Goal: Task Accomplishment & Management: Manage account settings

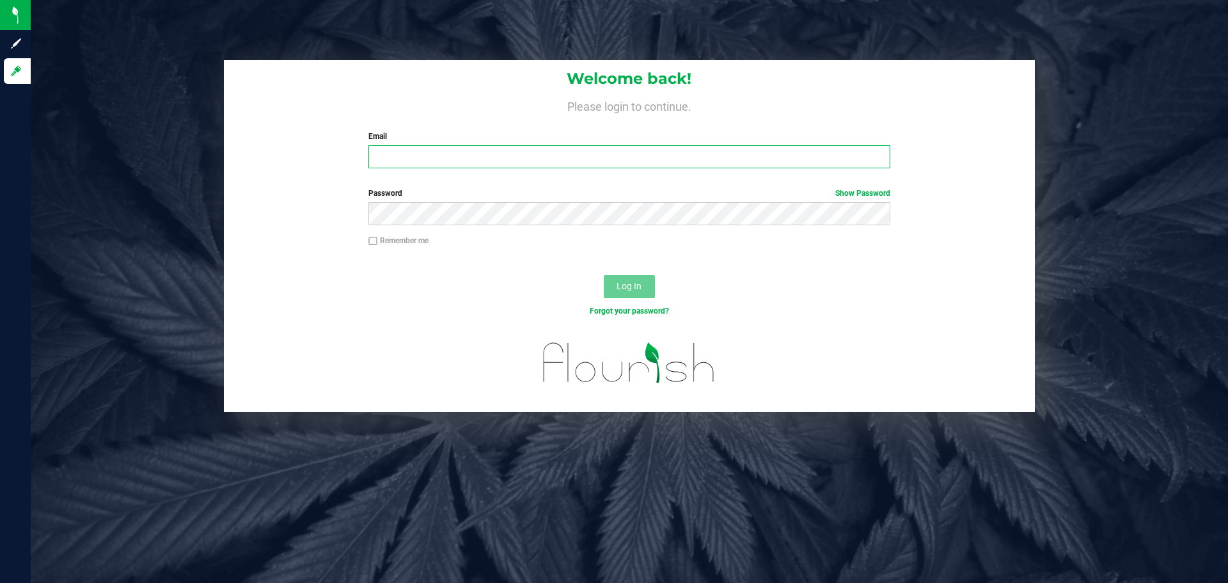
click at [411, 149] on input "Email" at bounding box center [629, 156] width 521 height 23
type input "sgallaher@liveparallel.com"
click at [604, 275] on button "Log In" at bounding box center [629, 286] width 51 height 23
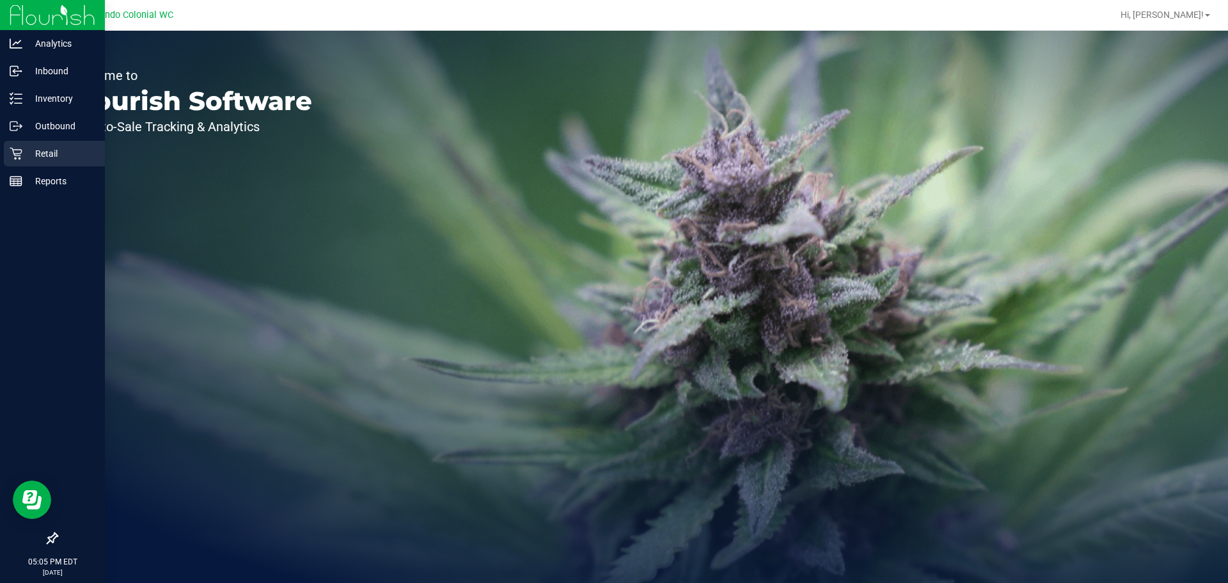
click at [17, 148] on icon at bounding box center [16, 153] width 13 height 13
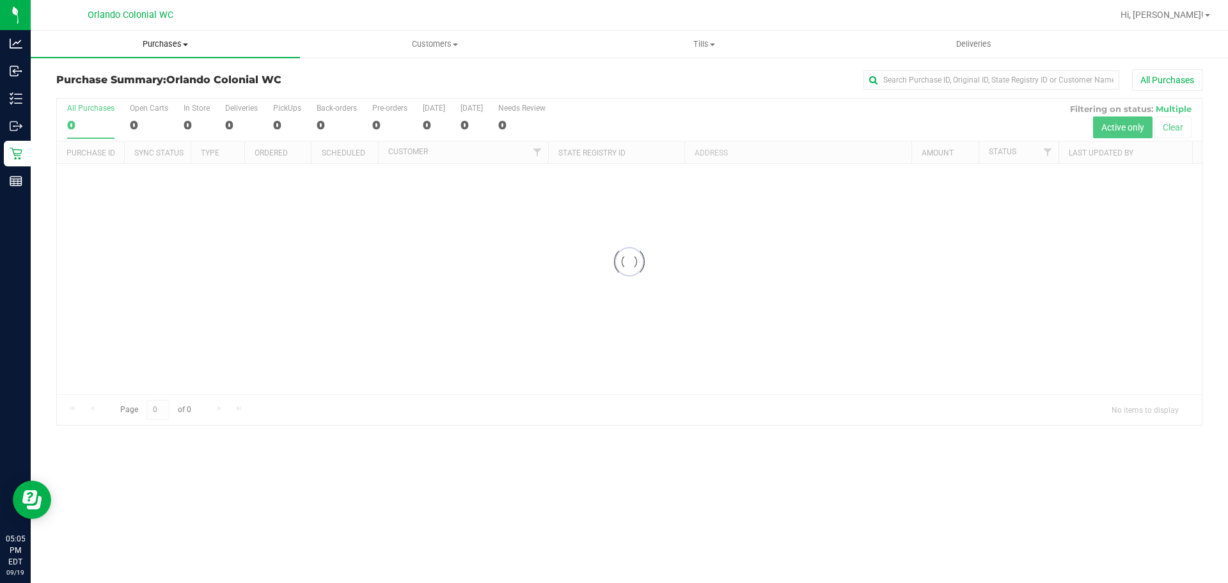
click at [153, 49] on span "Purchases" at bounding box center [165, 44] width 269 height 12
click at [126, 94] on li "Fulfillment" at bounding box center [165, 92] width 269 height 15
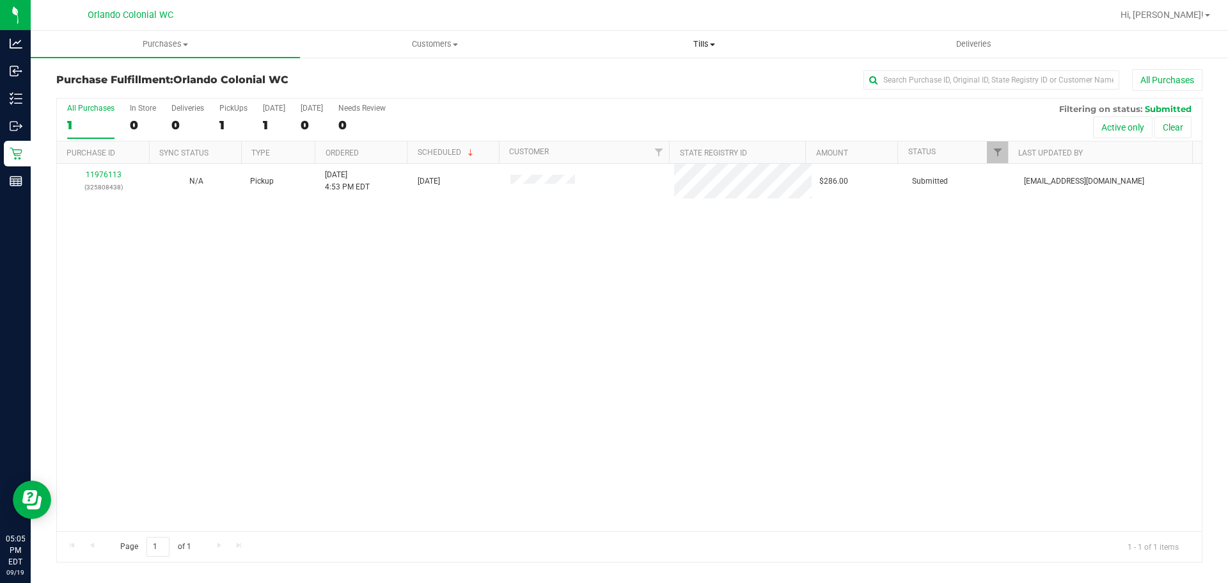
click at [718, 40] on span "Tills" at bounding box center [704, 44] width 268 height 12
click at [607, 77] on span "Manage tills" at bounding box center [612, 77] width 86 height 11
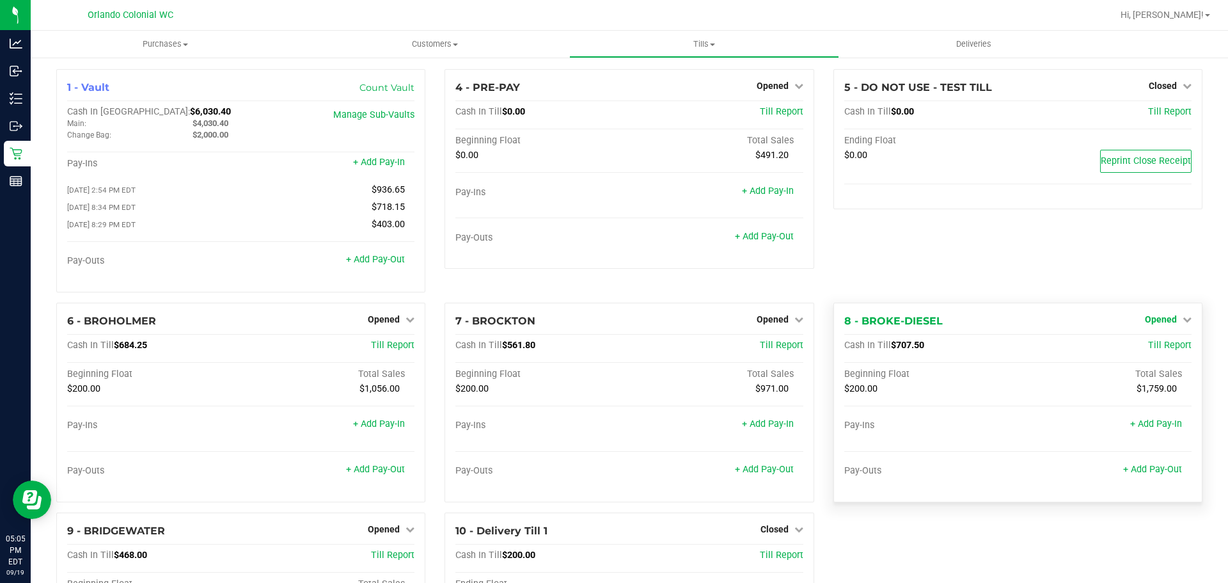
click at [1158, 321] on span "Opened" at bounding box center [1161, 319] width 32 height 10
click at [1145, 346] on link "Close Till" at bounding box center [1162, 345] width 35 height 10
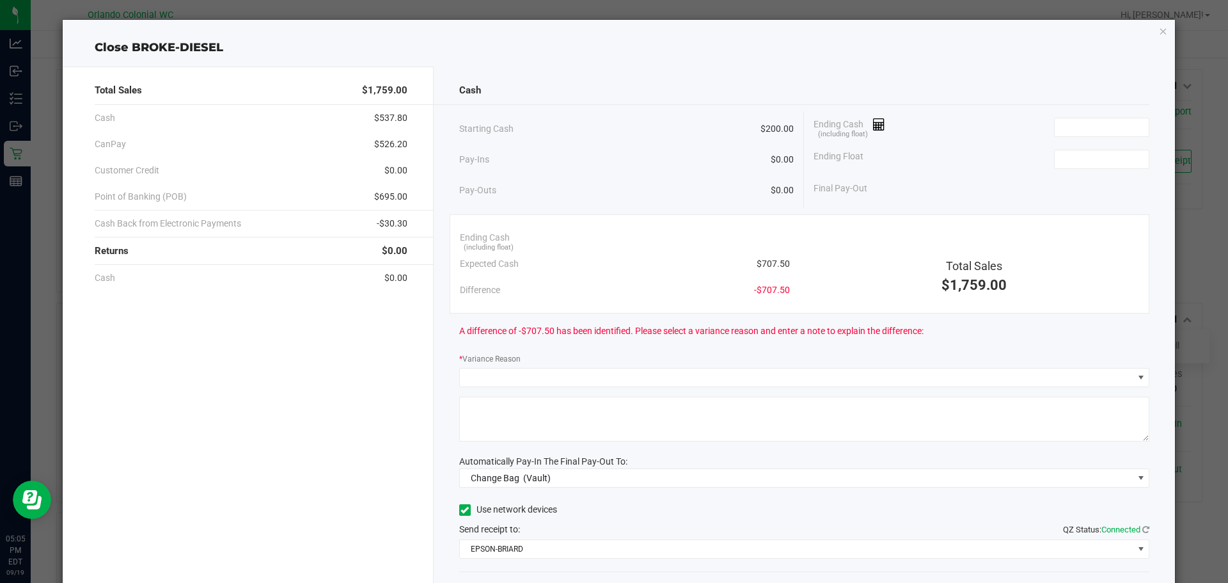
click at [758, 268] on span "$707.50" at bounding box center [773, 263] width 33 height 13
click at [763, 261] on span "$707.50" at bounding box center [773, 263] width 33 height 13
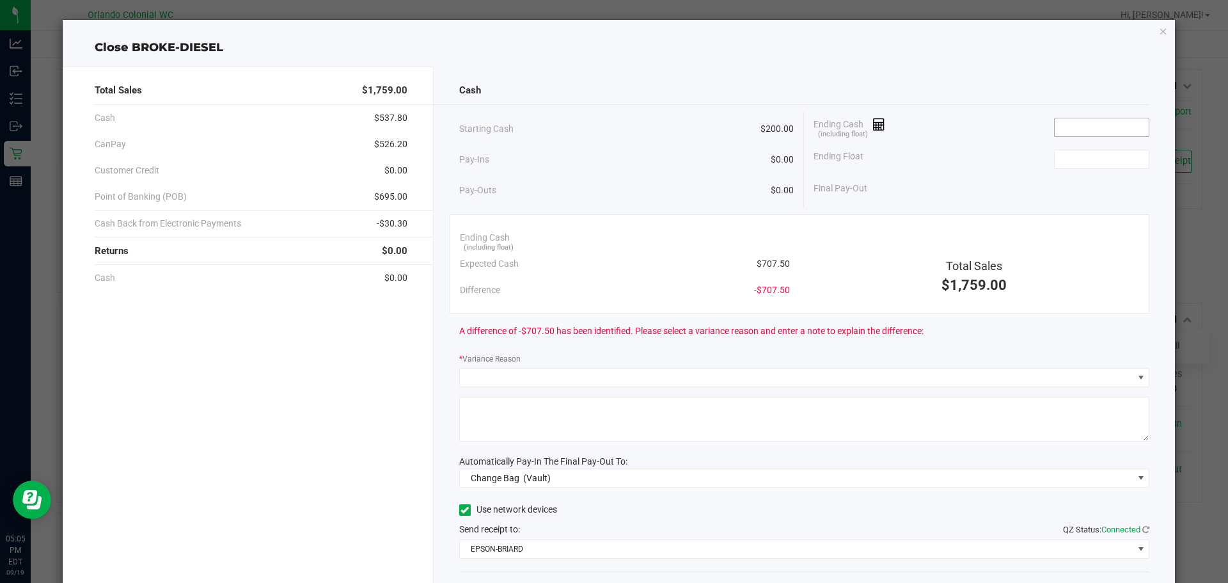
click at [1112, 125] on input at bounding box center [1102, 127] width 94 height 18
paste input "707.5"
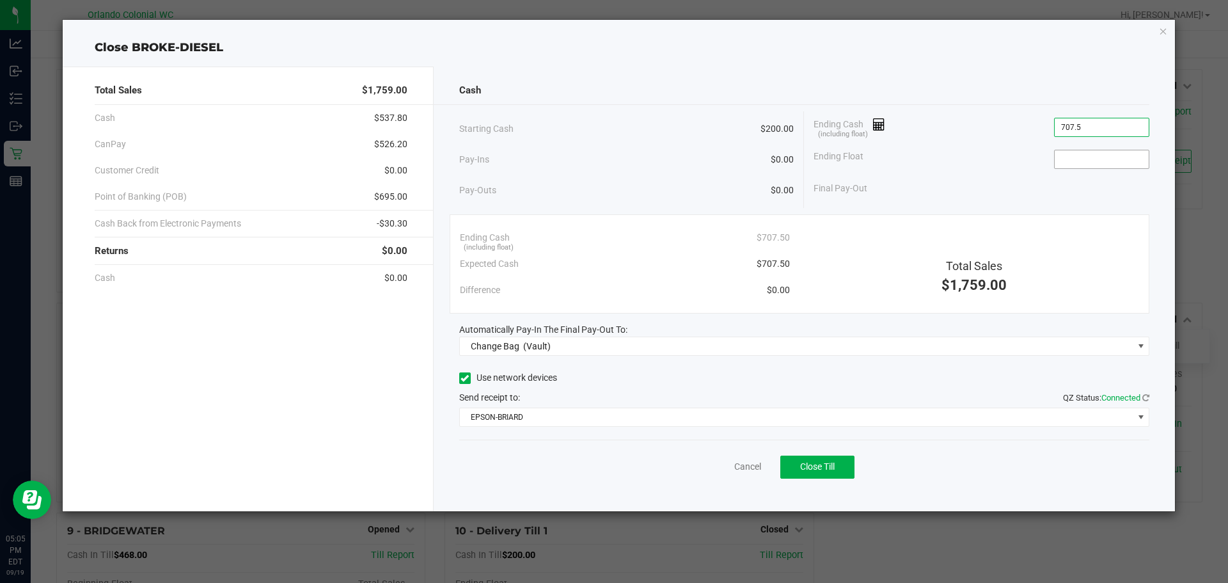
type input "$707.50"
click at [1102, 154] on input at bounding box center [1102, 159] width 94 height 18
click at [761, 463] on div "Cancel Close Till" at bounding box center [804, 464] width 691 height 49
type input "$200.00"
click at [758, 465] on link "Cancel" at bounding box center [748, 466] width 27 height 13
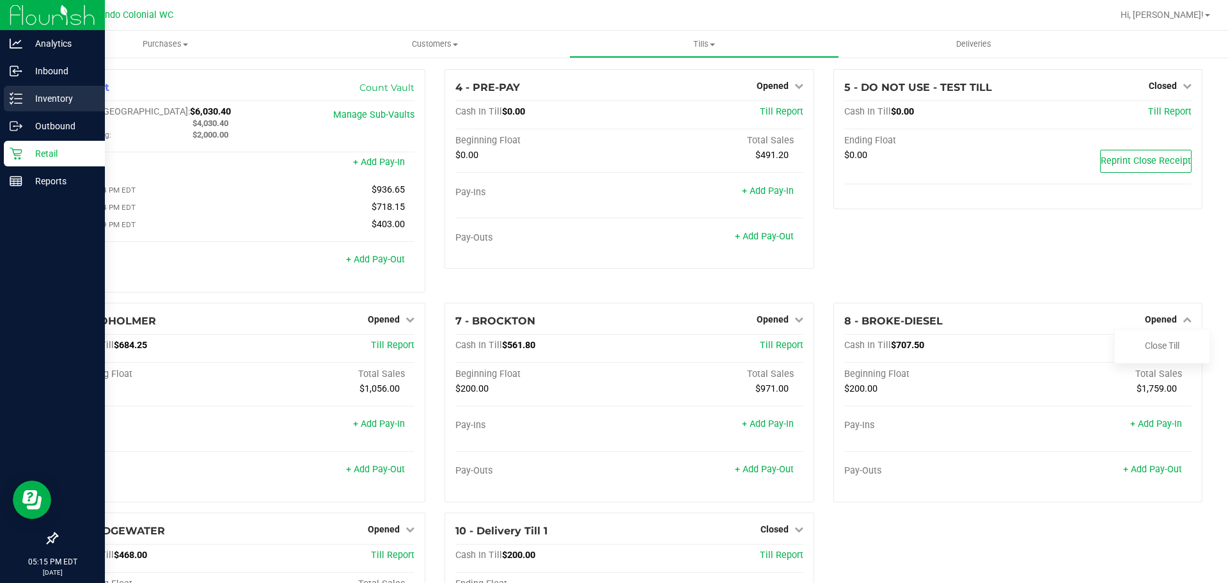
click at [33, 94] on p "Inventory" at bounding box center [60, 98] width 77 height 15
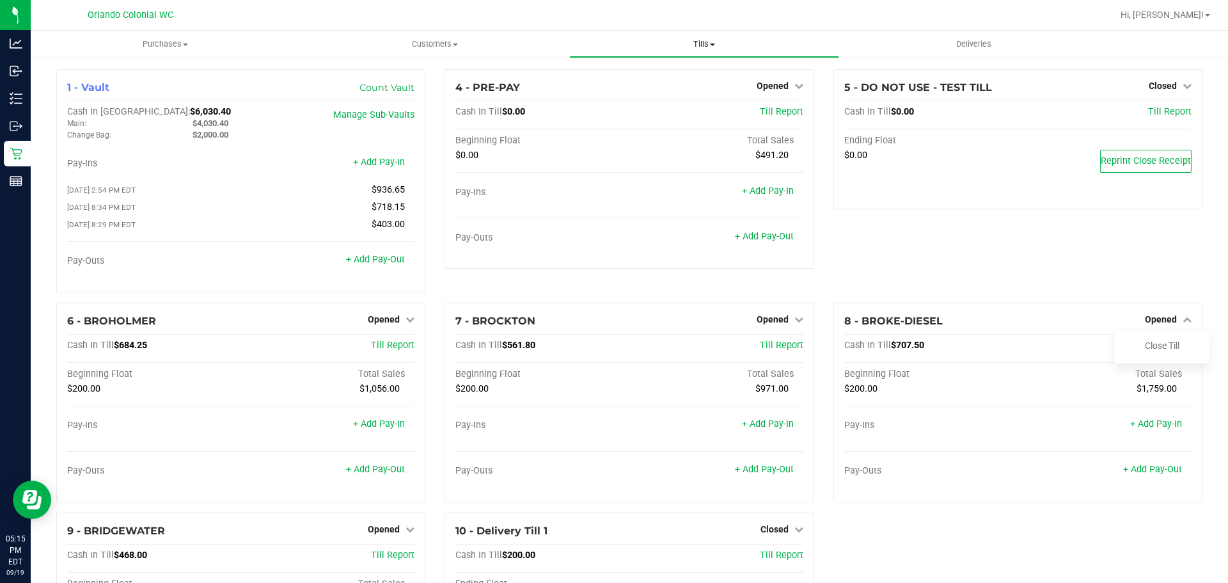
click at [685, 42] on span "Tills" at bounding box center [704, 44] width 268 height 12
click at [619, 79] on span "Manage tills" at bounding box center [612, 77] width 86 height 11
click at [1145, 323] on span "Opened" at bounding box center [1161, 319] width 32 height 10
click at [1145, 349] on link "Close Till" at bounding box center [1162, 345] width 35 height 10
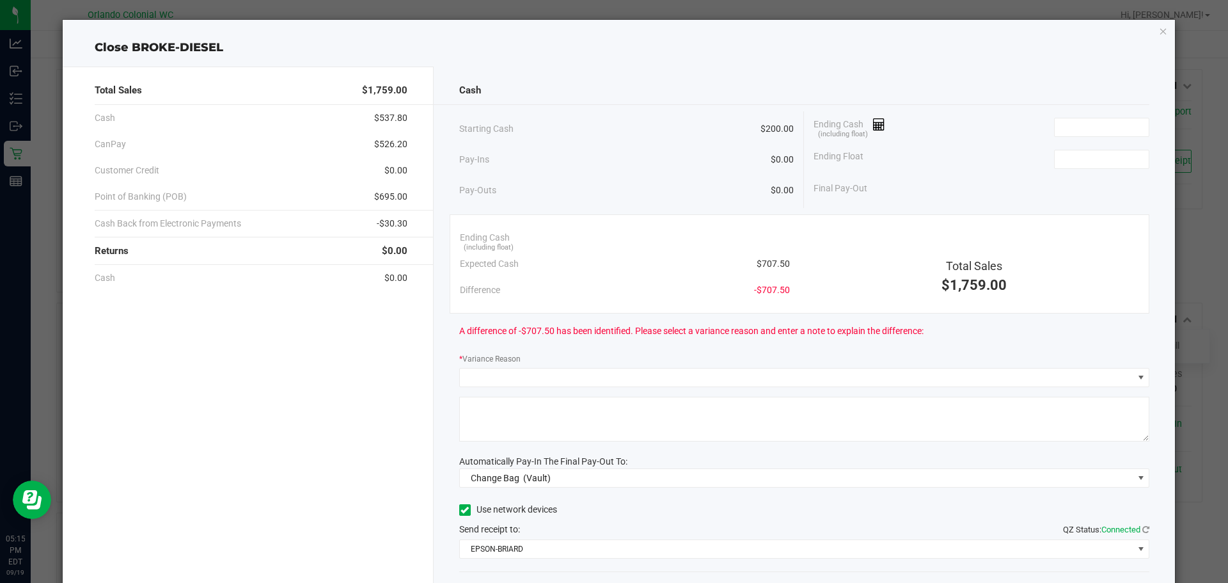
click at [774, 262] on span "$707.50" at bounding box center [773, 263] width 33 height 13
copy span "707.50"
click at [1064, 135] on input at bounding box center [1102, 127] width 94 height 18
paste input "707.5"
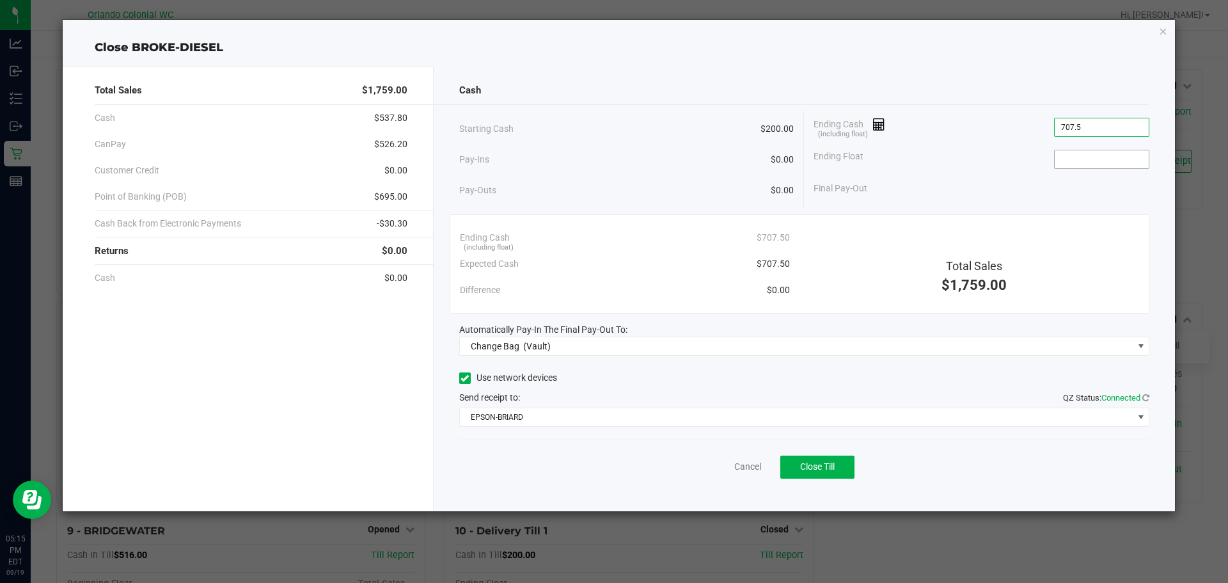
type input "$707.50"
click at [1075, 160] on input at bounding box center [1102, 159] width 94 height 18
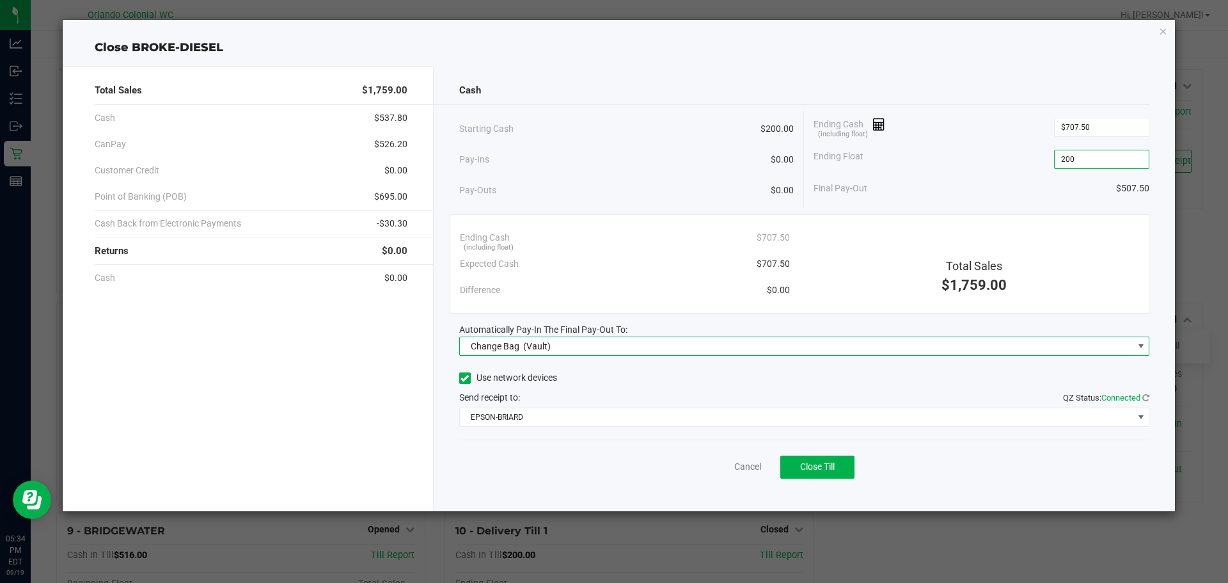
click at [601, 337] on span "Change Bag (Vault)" at bounding box center [797, 346] width 674 height 18
click at [537, 347] on span "(Vault)" at bounding box center [537, 346] width 28 height 10
type input "$200.00"
click at [864, 337] on span "Change Bag (Vault)" at bounding box center [797, 346] width 674 height 18
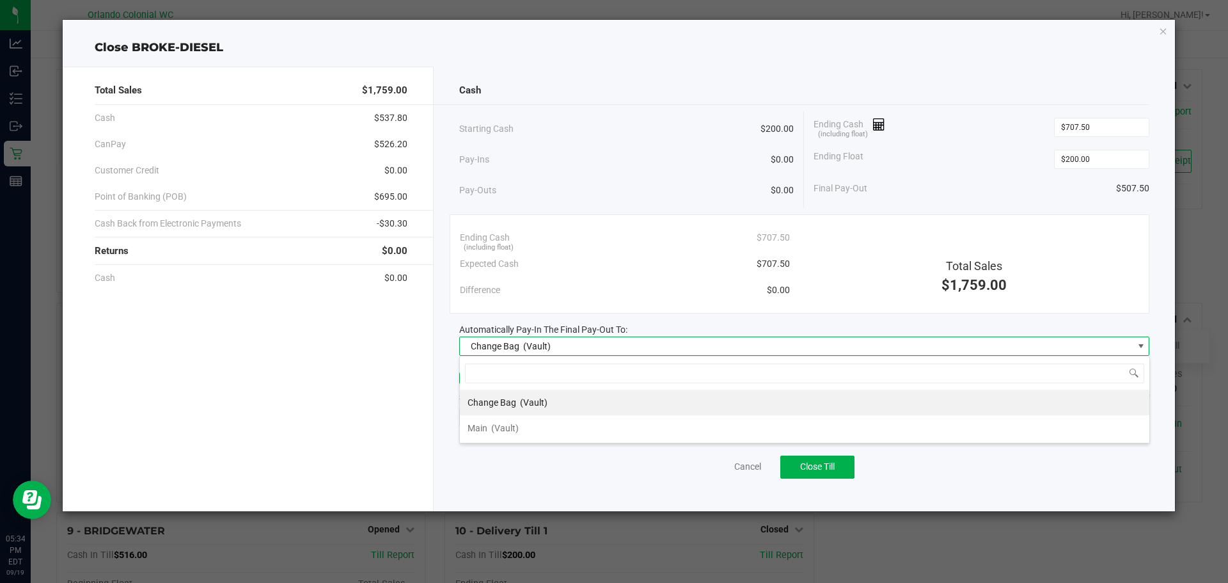
scroll to position [19, 690]
click at [643, 433] on li "Main (Vault)" at bounding box center [805, 428] width 690 height 26
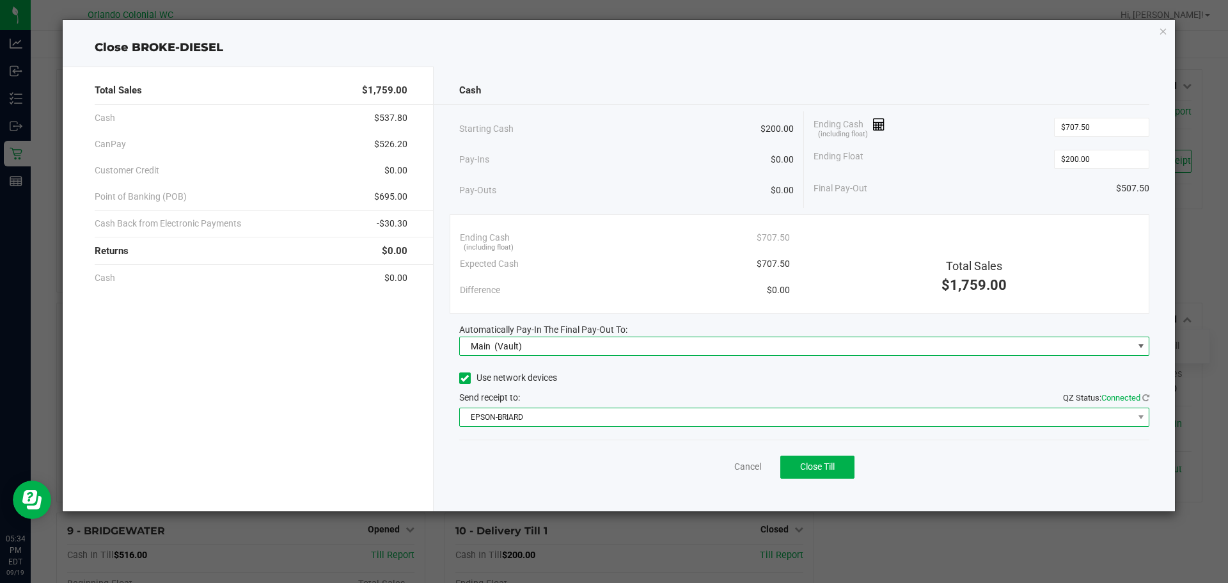
click at [581, 420] on span "EPSON-BRIARD" at bounding box center [797, 417] width 674 height 18
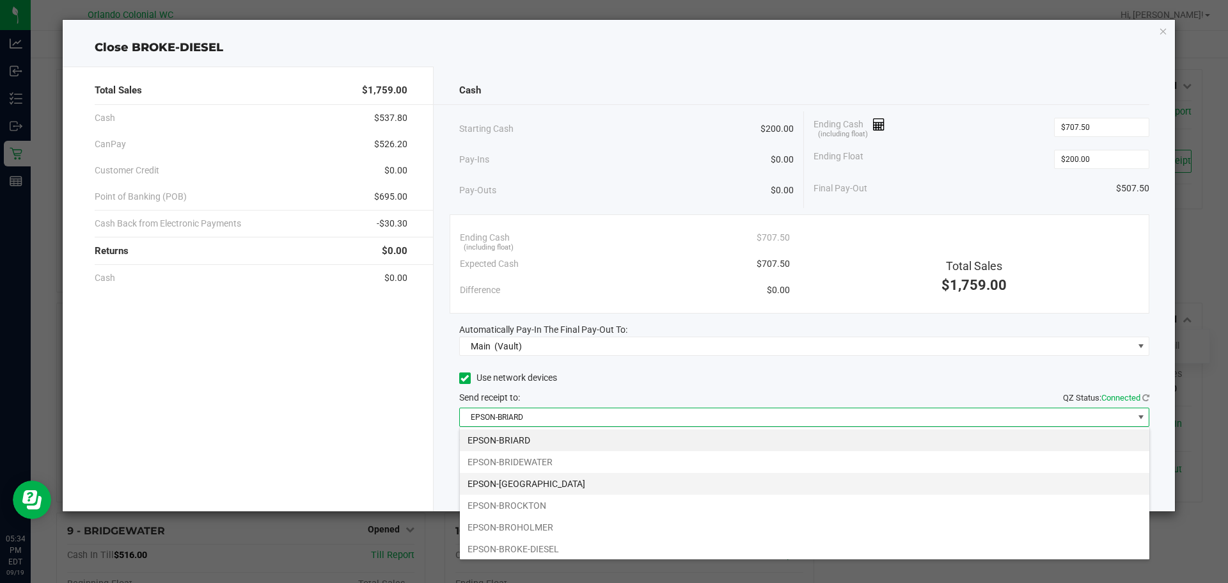
click at [513, 479] on li "EPSON-BRITTANY" at bounding box center [805, 484] width 690 height 22
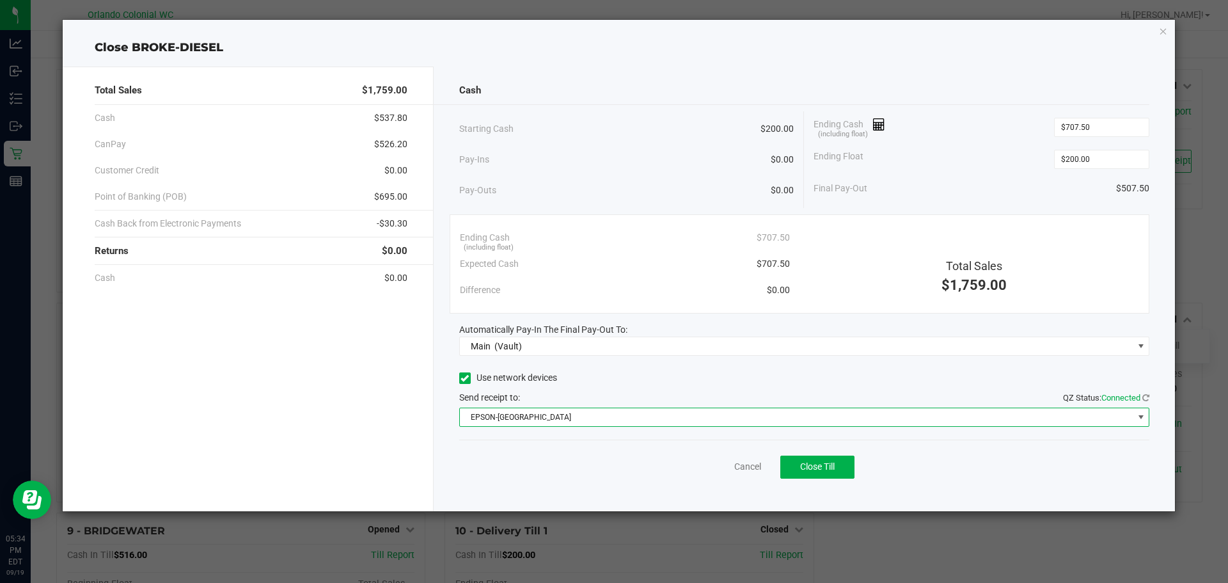
click at [612, 381] on div "Use network devices" at bounding box center [804, 378] width 691 height 19
click at [827, 462] on span "Close Till" at bounding box center [817, 466] width 35 height 10
click at [720, 470] on link "Dismiss" at bounding box center [719, 466] width 31 height 13
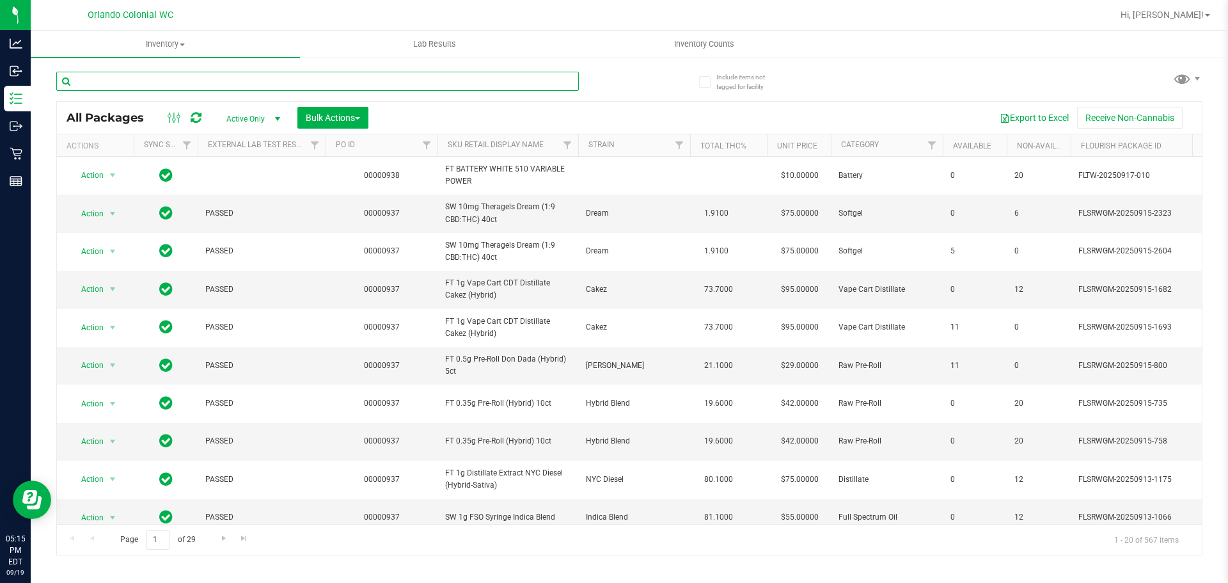
click at [199, 82] on input "text" at bounding box center [317, 81] width 523 height 19
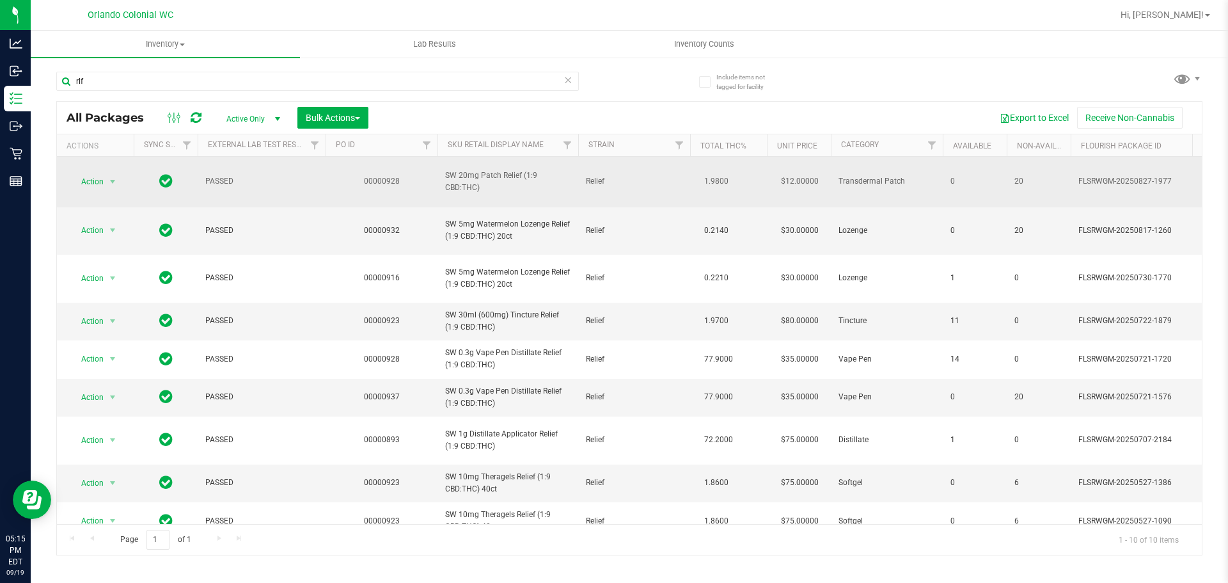
click at [488, 170] on span "SW 20mg Patch Relief (1:9 CBD:THC)" at bounding box center [507, 182] width 125 height 24
copy tr "SW 20mg Patch Relief (1:9 CBD:THC)"
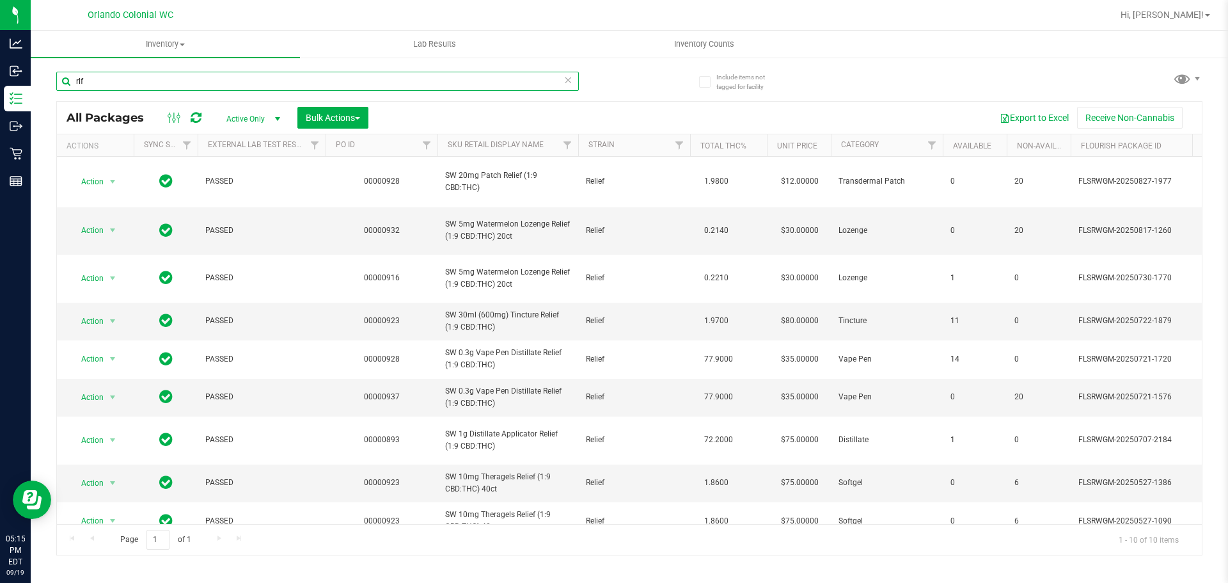
click at [466, 86] on input "rlf" at bounding box center [317, 81] width 523 height 19
paste input "SW 20mg Patch Relief (1:9 CBD:THC)"
type input "SW 20mg Patch Relief (1:9 CBD:THC)"
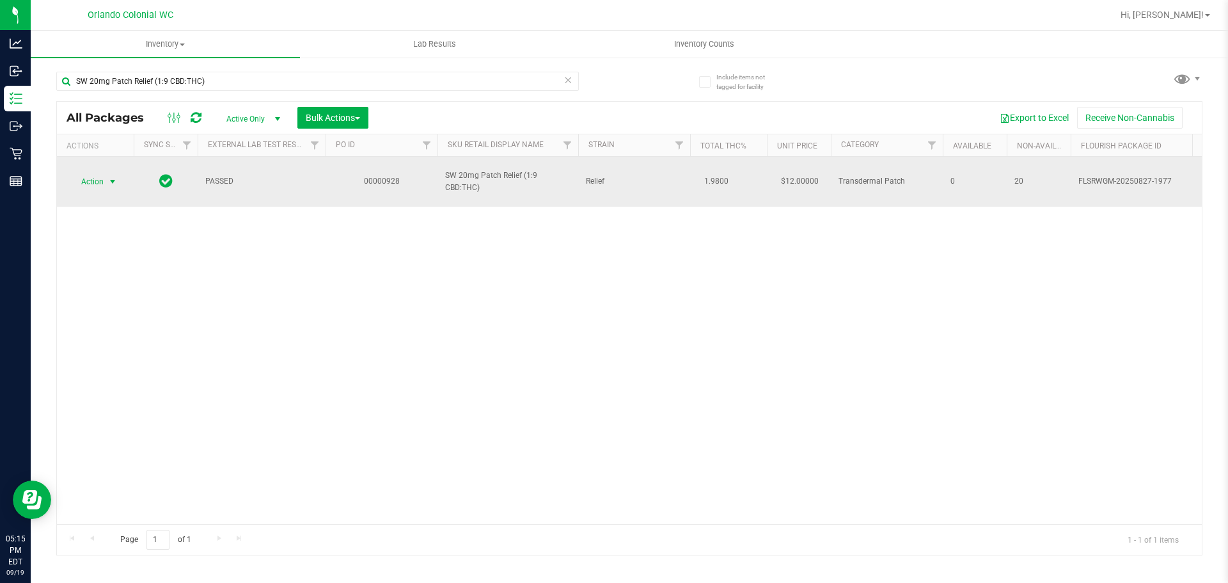
click at [107, 177] on span "select" at bounding box center [112, 182] width 10 height 10
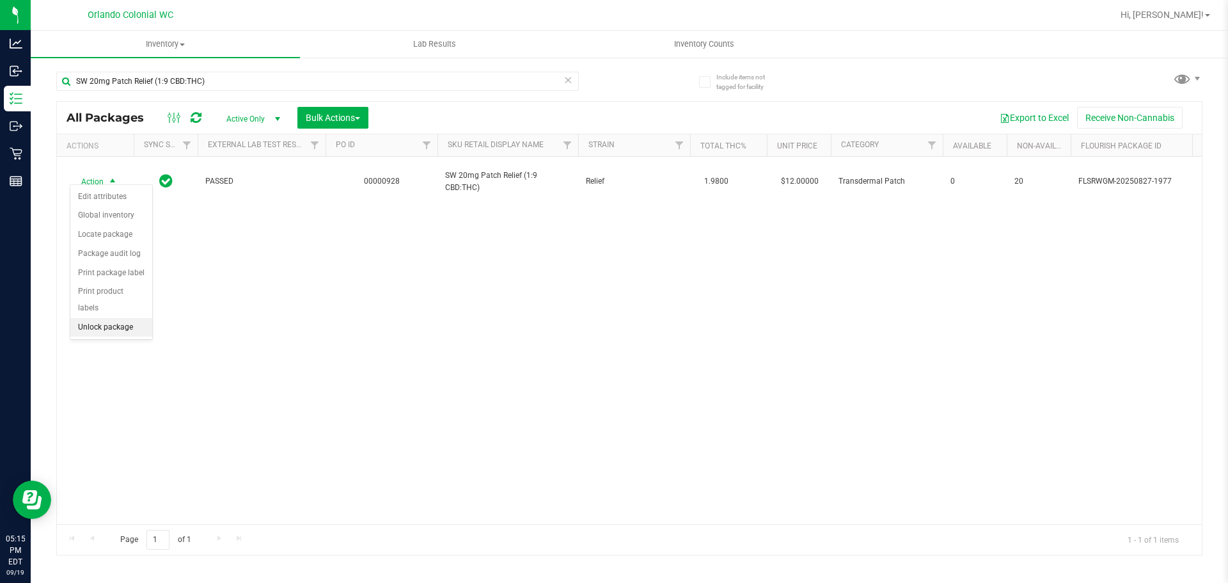
click at [99, 318] on li "Unlock package" at bounding box center [111, 327] width 82 height 19
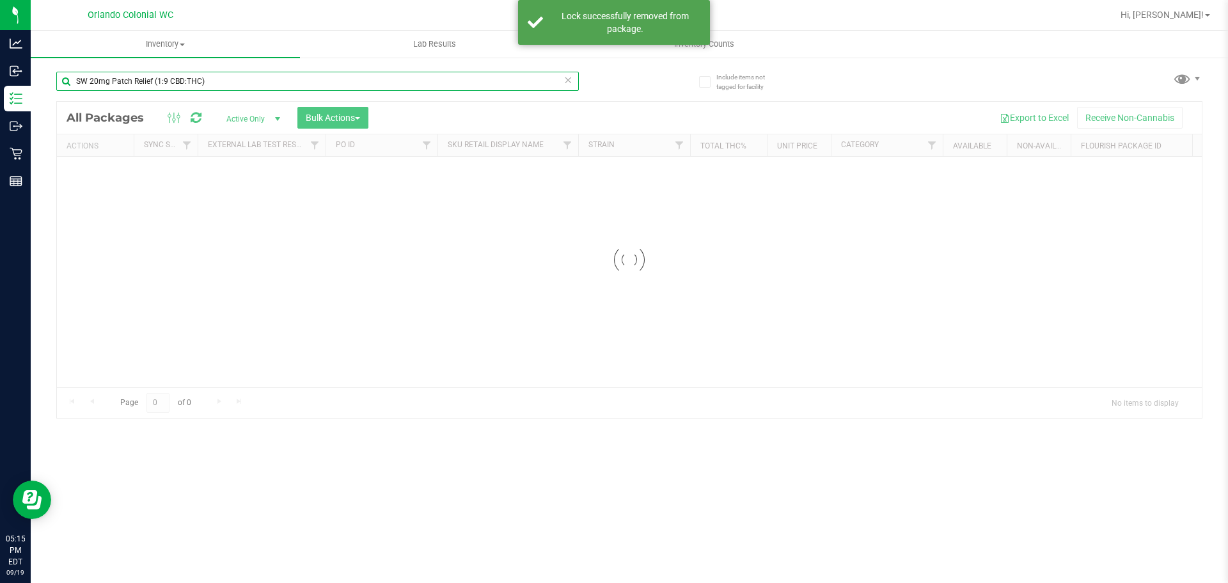
click at [220, 83] on input "SW 20mg Patch Relief (1:9 CBD:THC)" at bounding box center [317, 81] width 523 height 19
click at [220, 83] on div "Inventory All packages All inventory Waste log Create inventory Lab Results Inv…" at bounding box center [630, 307] width 1198 height 552
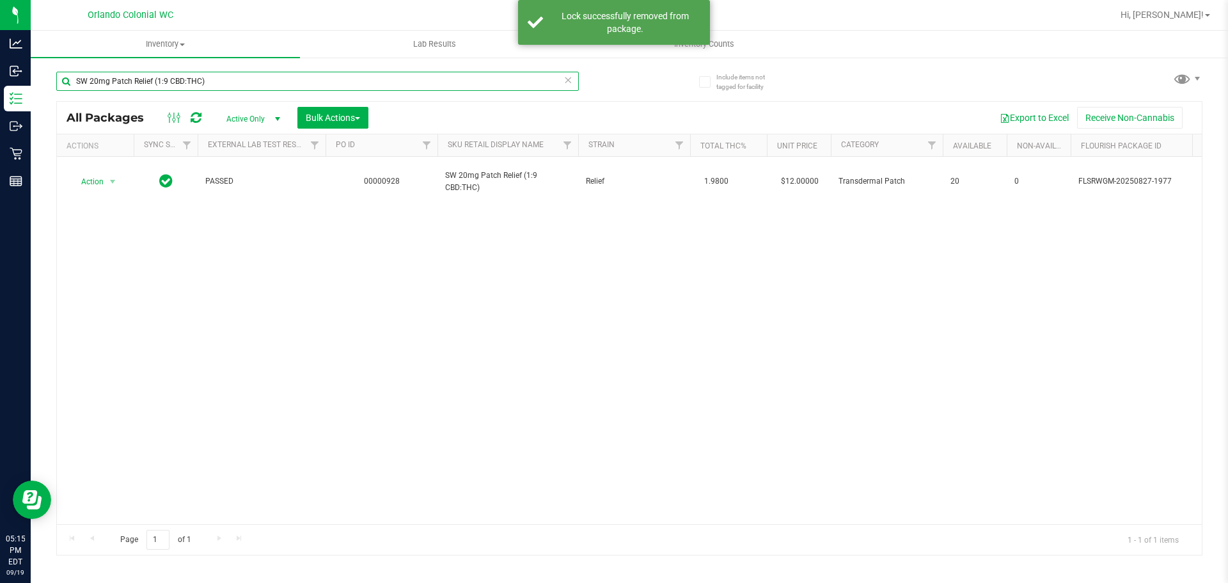
click at [223, 80] on input "SW 20mg Patch Relief (1:9 CBD:THC)" at bounding box center [317, 81] width 523 height 19
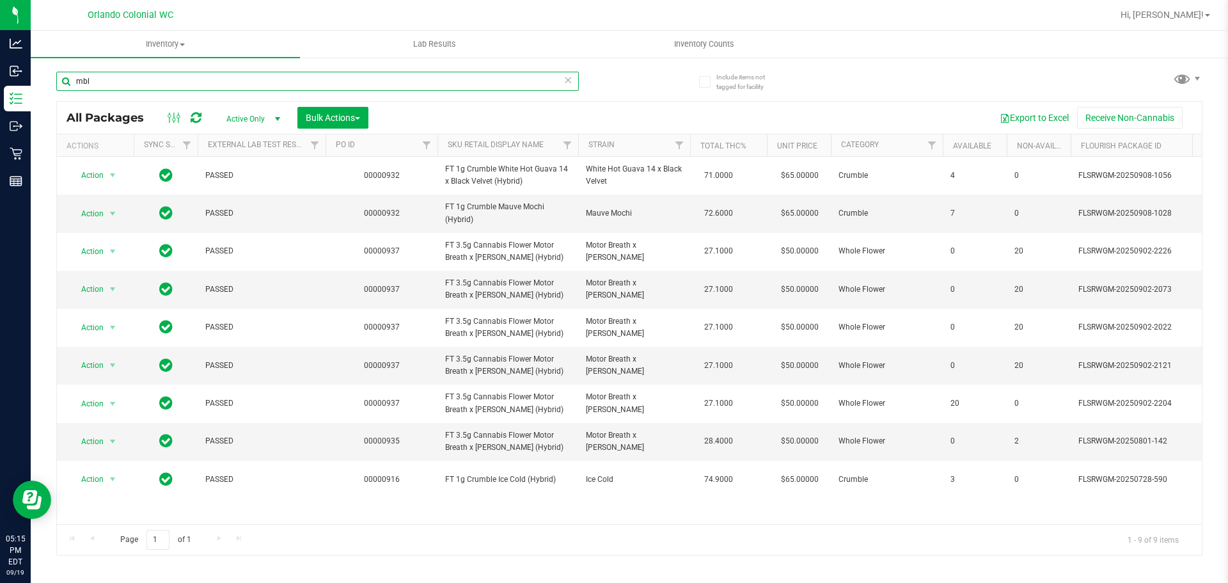
click at [152, 73] on input "mbl" at bounding box center [317, 81] width 523 height 19
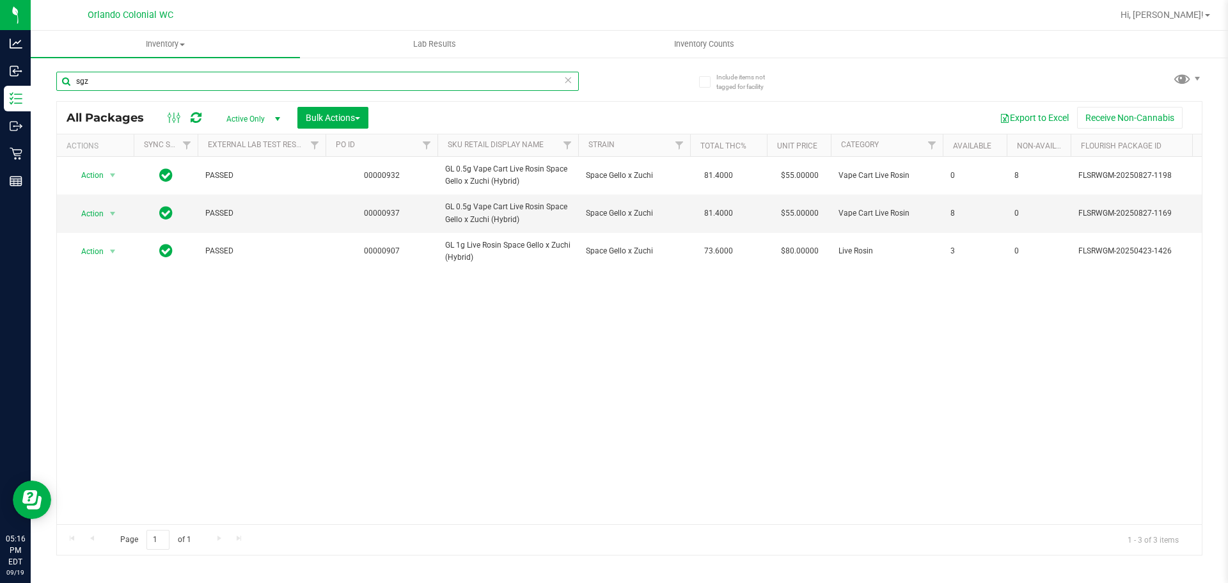
type input "sgz"
click at [560, 79] on input "sgz" at bounding box center [317, 81] width 523 height 19
click at [568, 82] on icon at bounding box center [568, 79] width 9 height 15
